Goal: Task Accomplishment & Management: Manage account settings

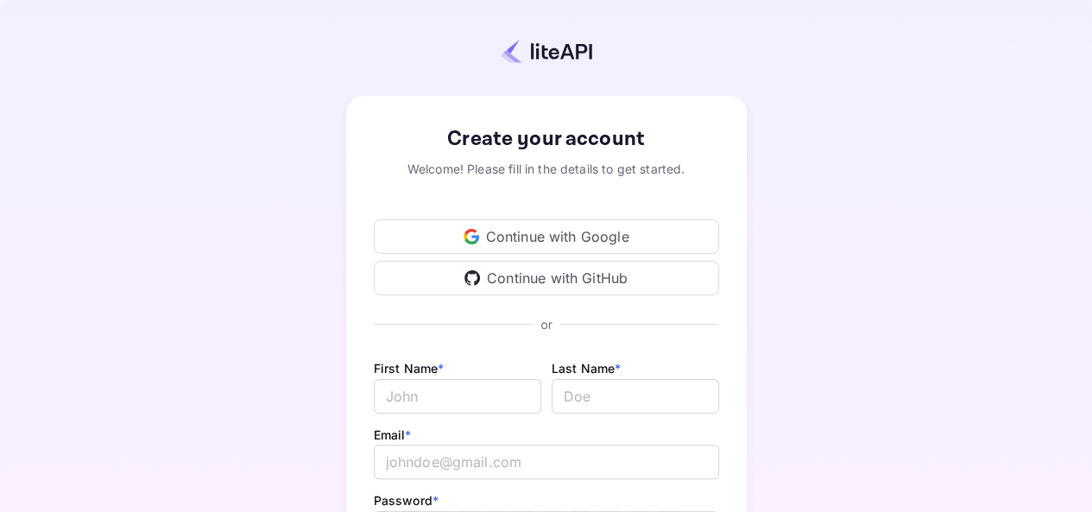
click at [559, 246] on div "Continue with Google" at bounding box center [546, 236] width 345 height 35
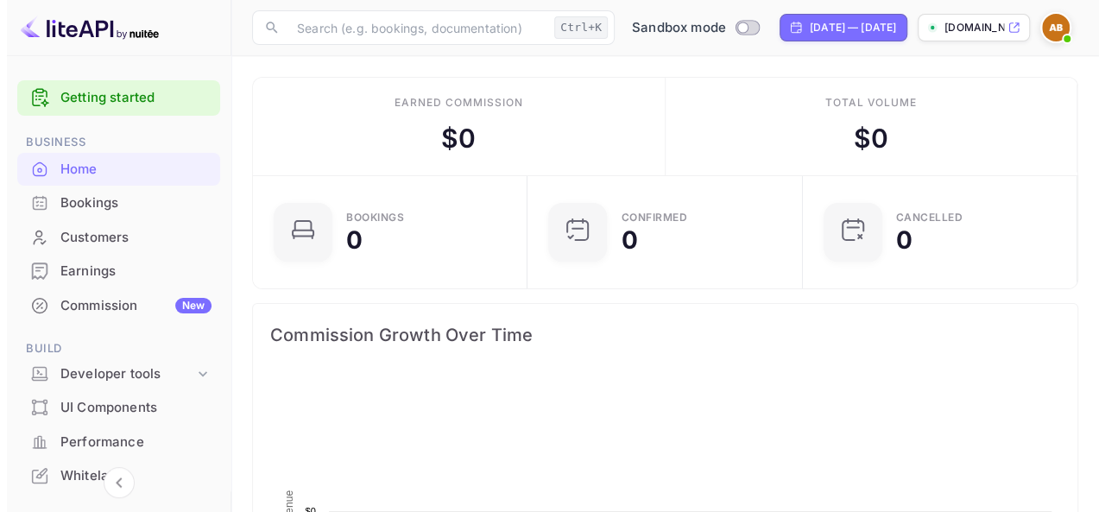
scroll to position [267, 252]
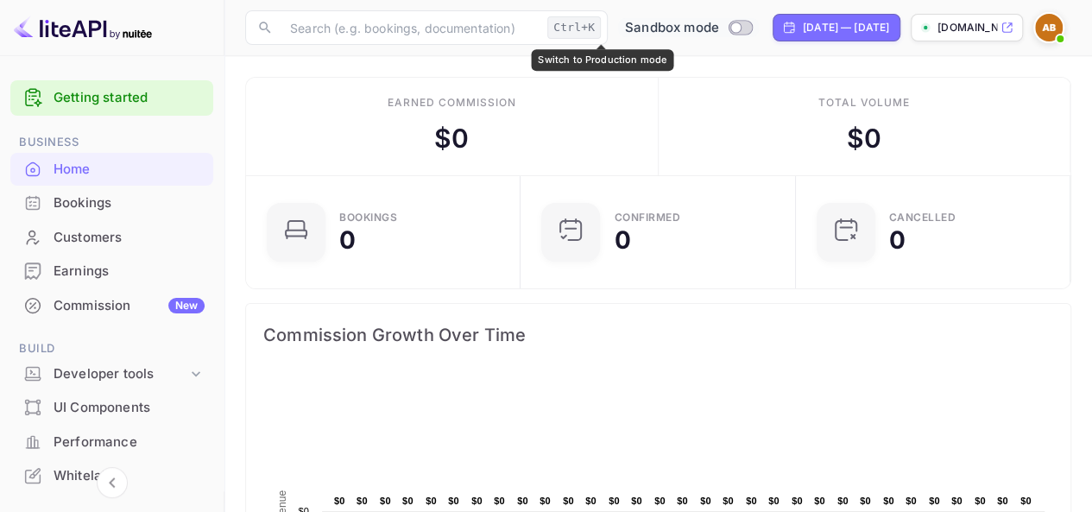
click at [719, 30] on input "Switch to Production mode" at bounding box center [736, 27] width 35 height 11
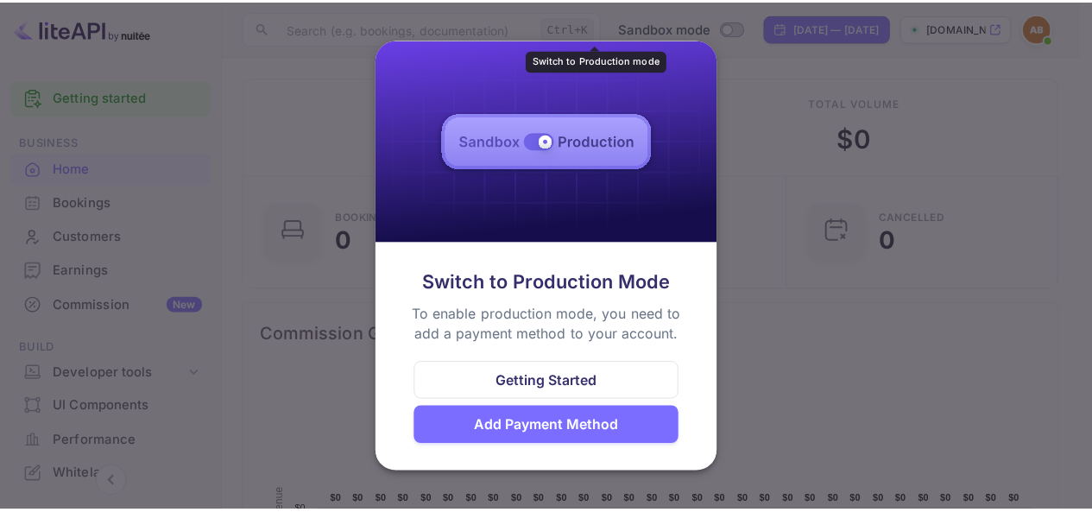
scroll to position [267, 251]
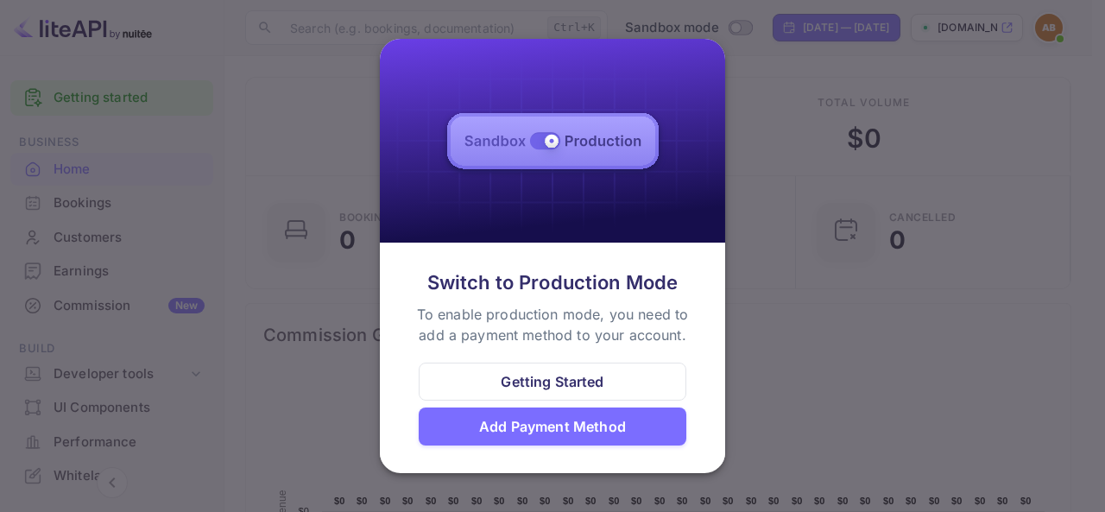
click at [601, 376] on div "Getting Started" at bounding box center [552, 381] width 103 height 21
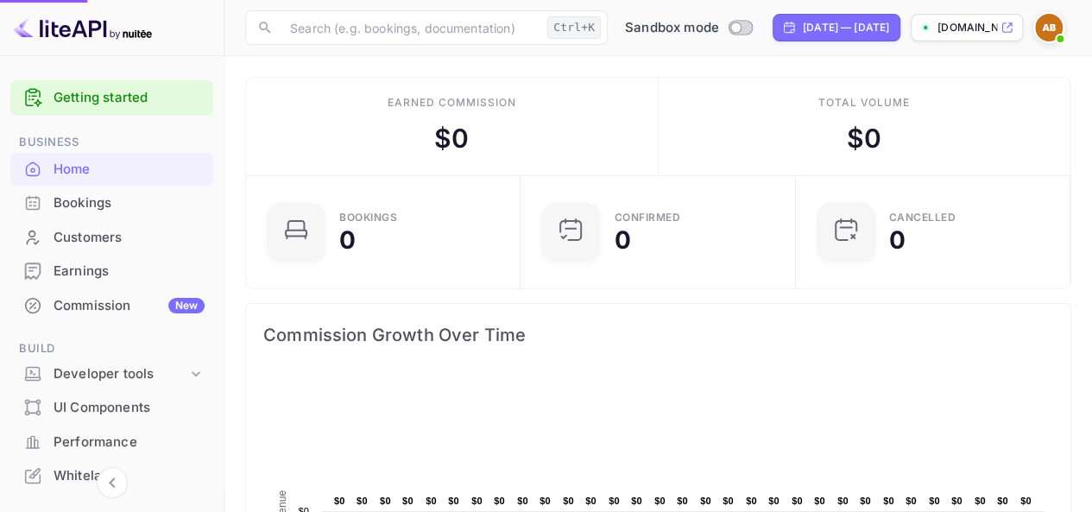
scroll to position [267, 252]
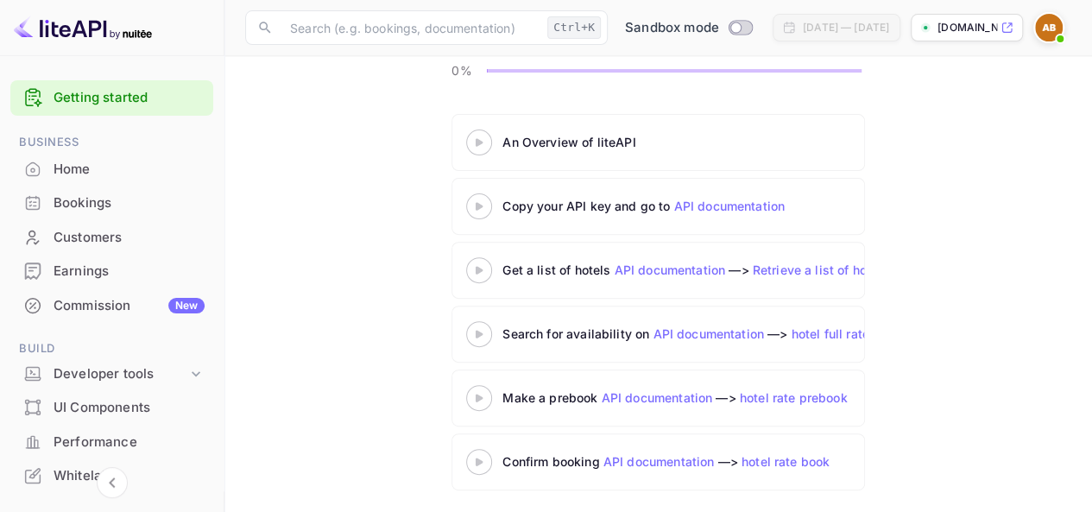
scroll to position [189, 0]
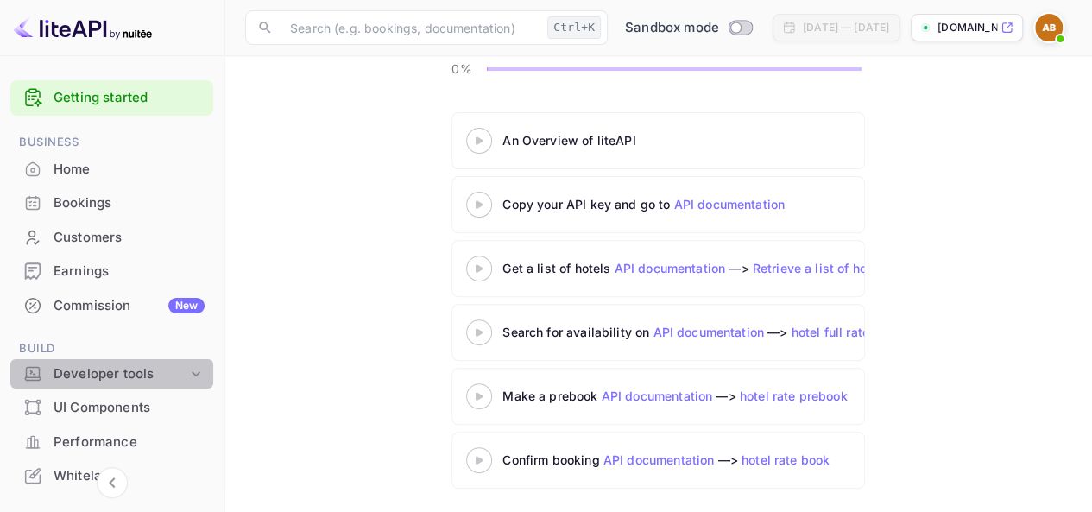
click at [123, 374] on div "Developer tools" at bounding box center [121, 374] width 134 height 20
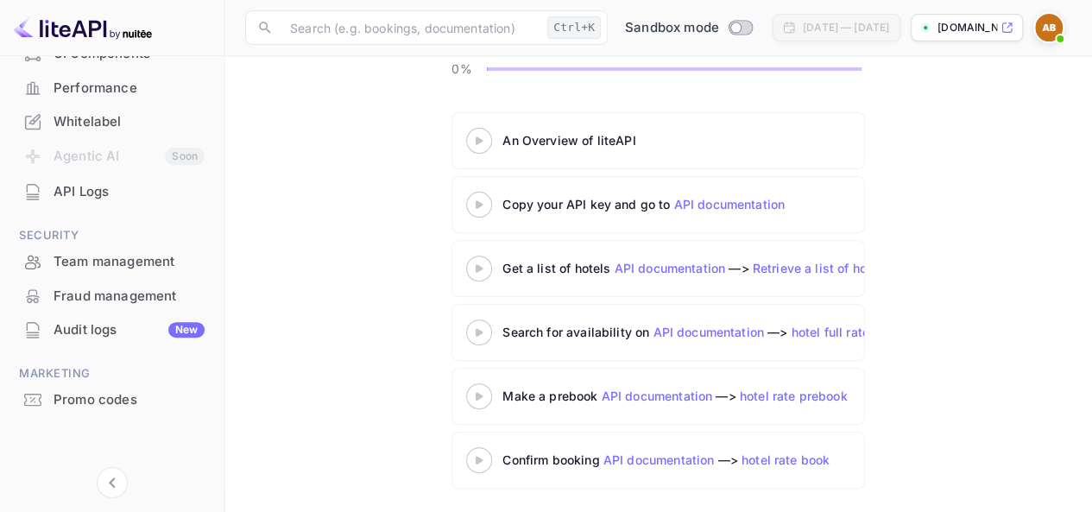
scroll to position [0, 0]
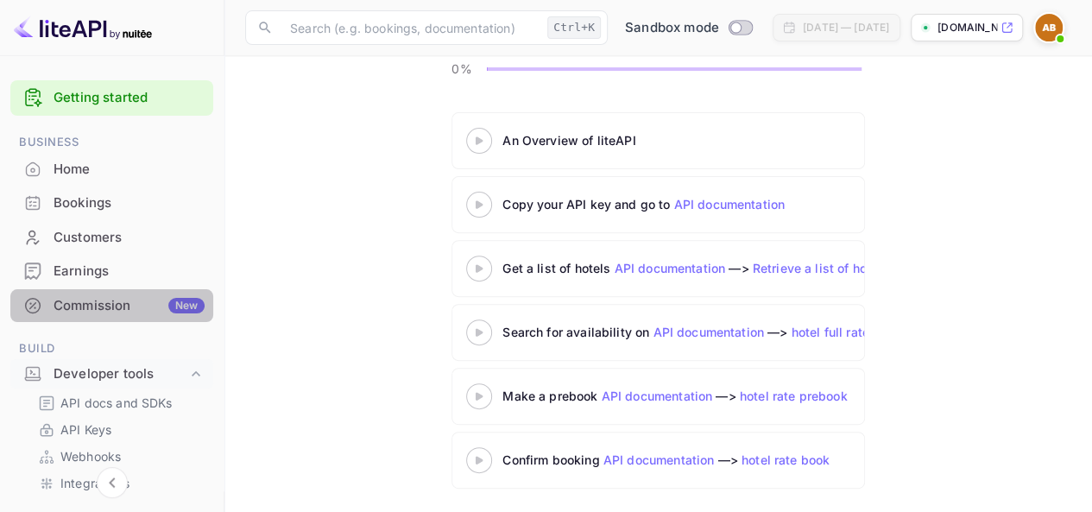
click at [130, 308] on div "Commission New" at bounding box center [129, 306] width 151 height 20
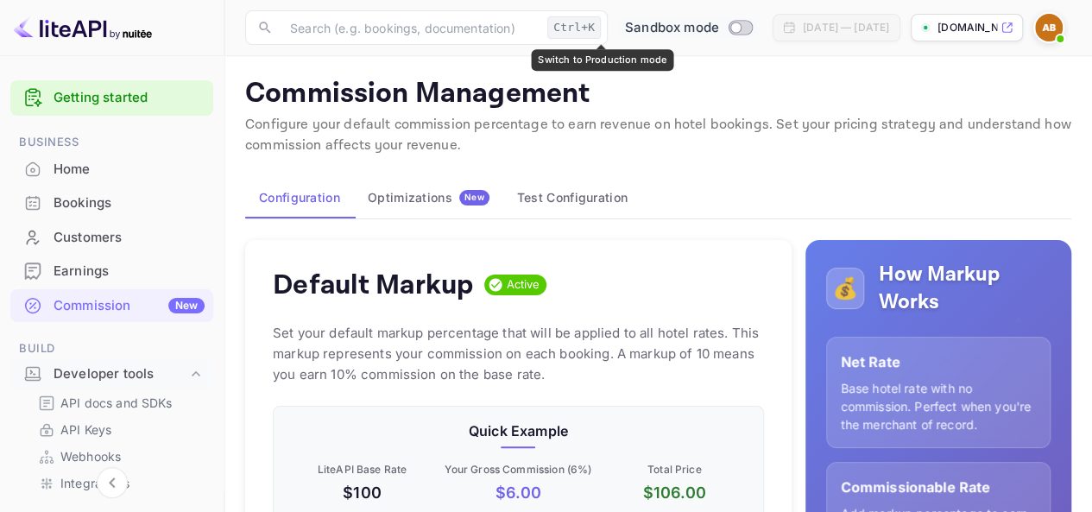
click at [719, 28] on input "Switch to Production mode" at bounding box center [736, 27] width 35 height 11
checkbox input "false"
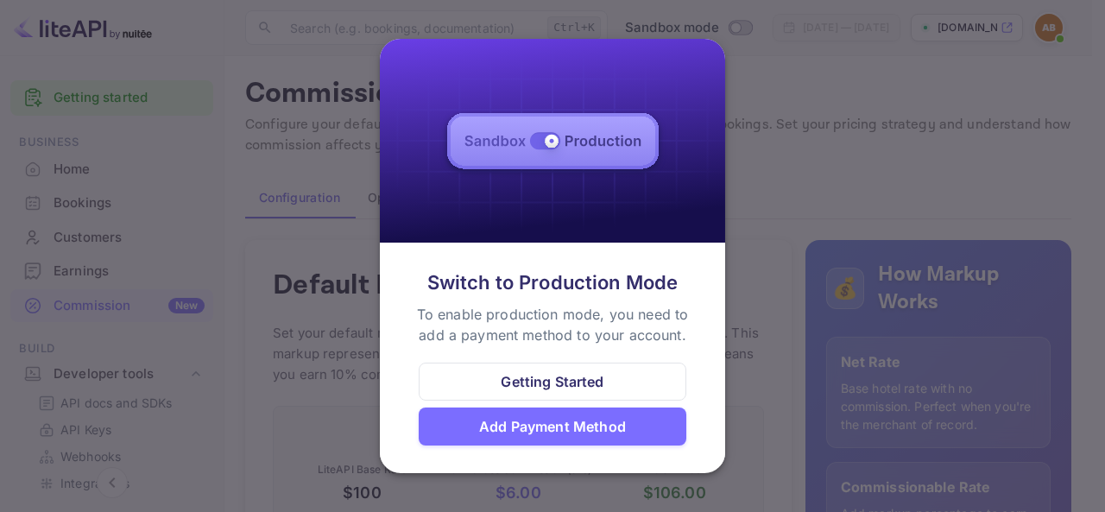
click at [553, 433] on div "Add Payment Method" at bounding box center [552, 426] width 147 height 21
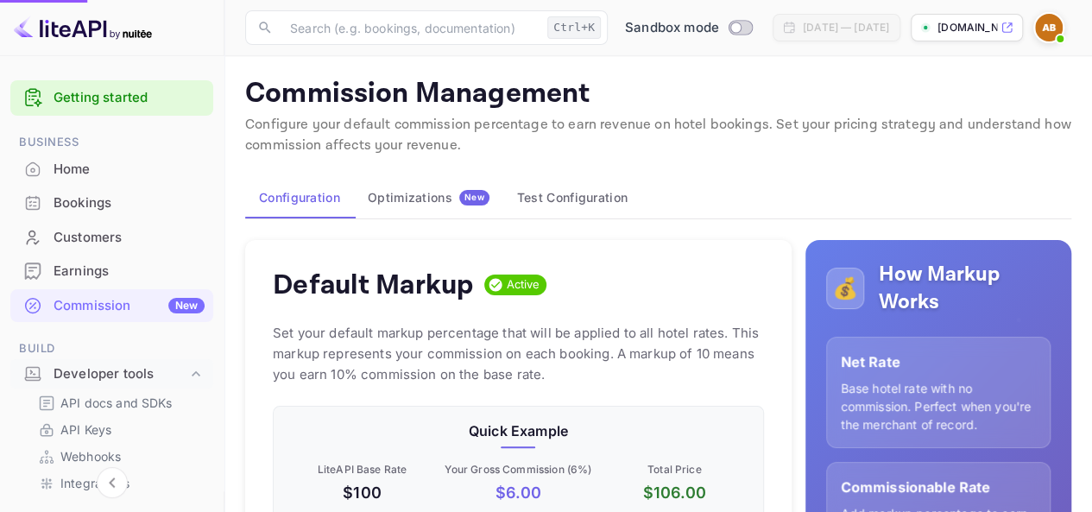
scroll to position [14, 14]
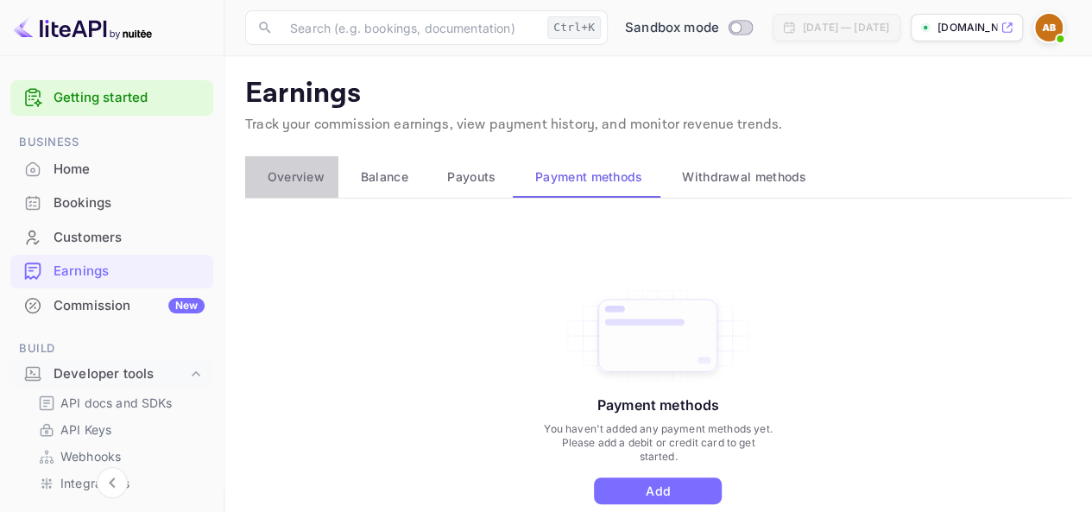
click at [313, 182] on span "Overview" at bounding box center [296, 177] width 57 height 21
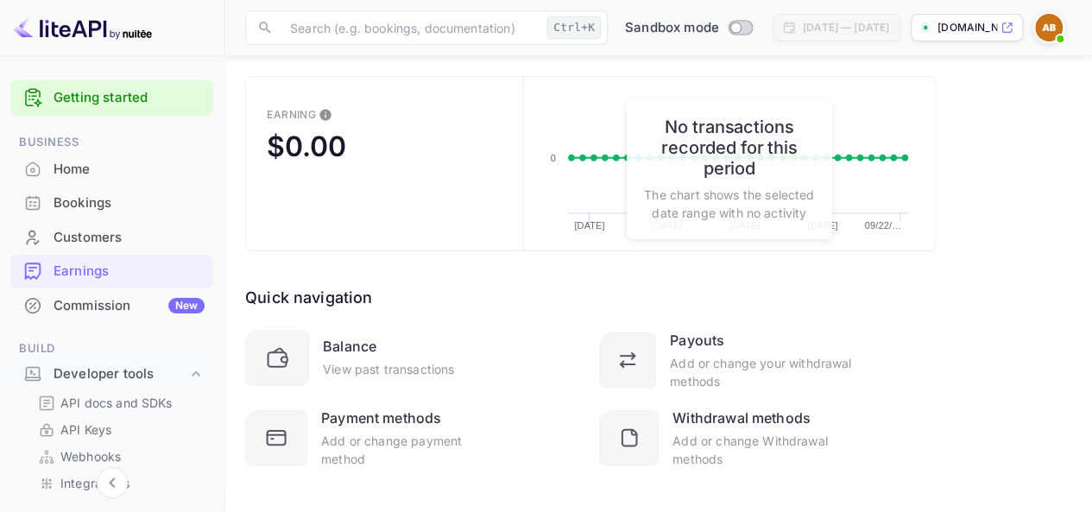
scroll to position [161, 0]
